Goal: Task Accomplishment & Management: Use online tool/utility

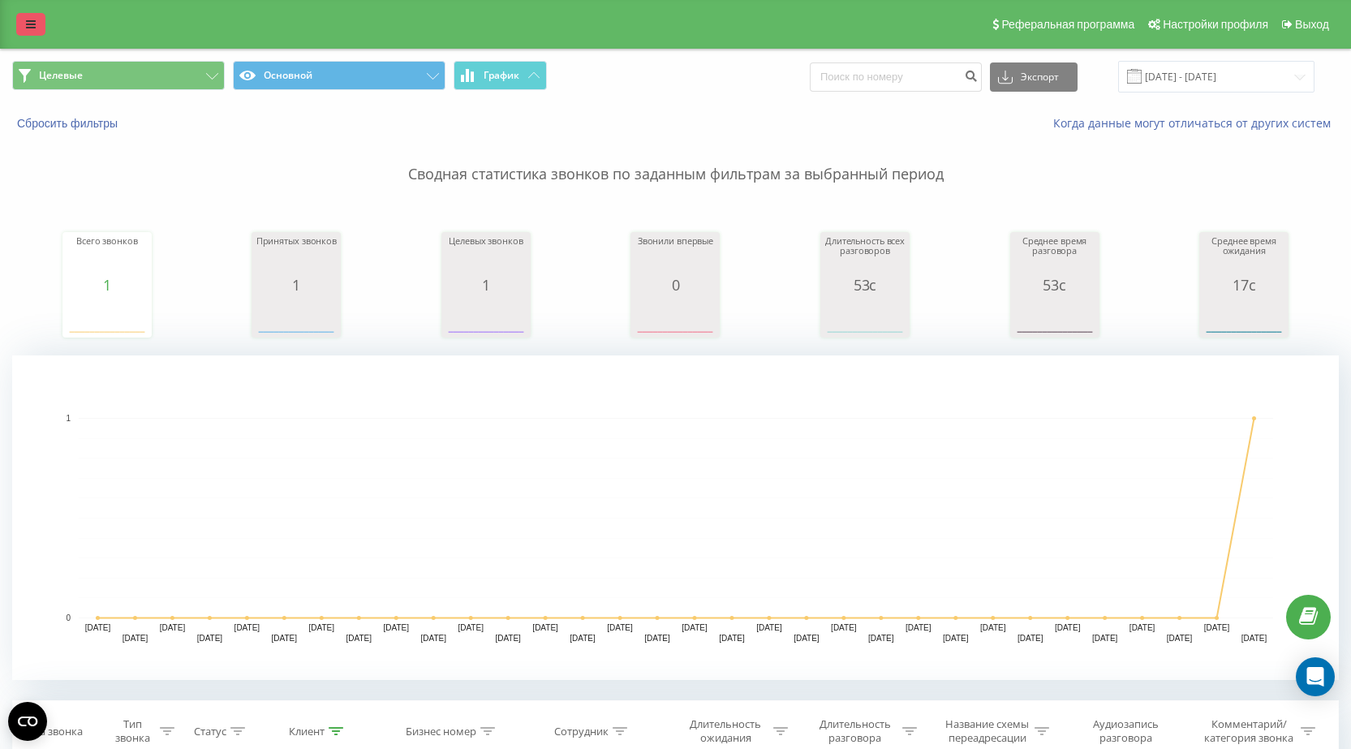
click at [31, 19] on icon at bounding box center [31, 24] width 10 height 11
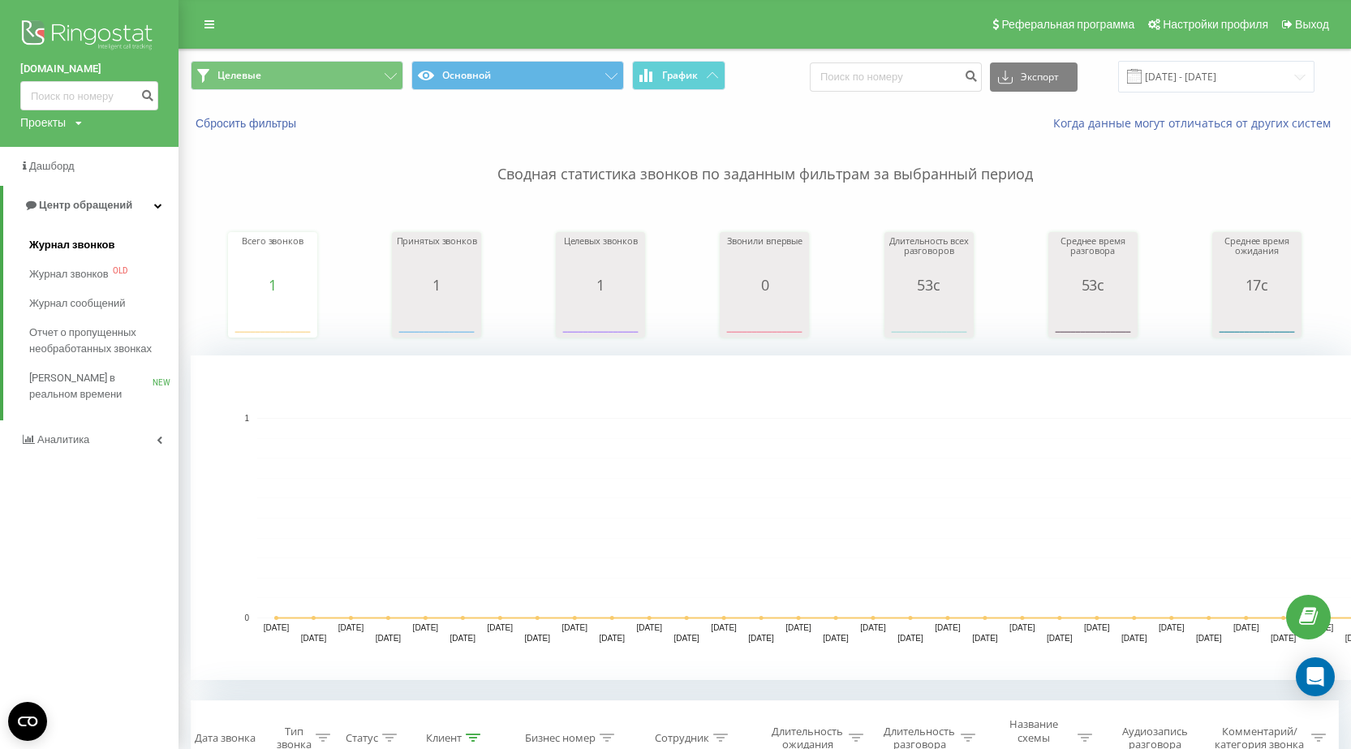
click at [59, 244] on span "Журнал звонков" at bounding box center [71, 245] width 85 height 16
